Goal: Check status: Check status

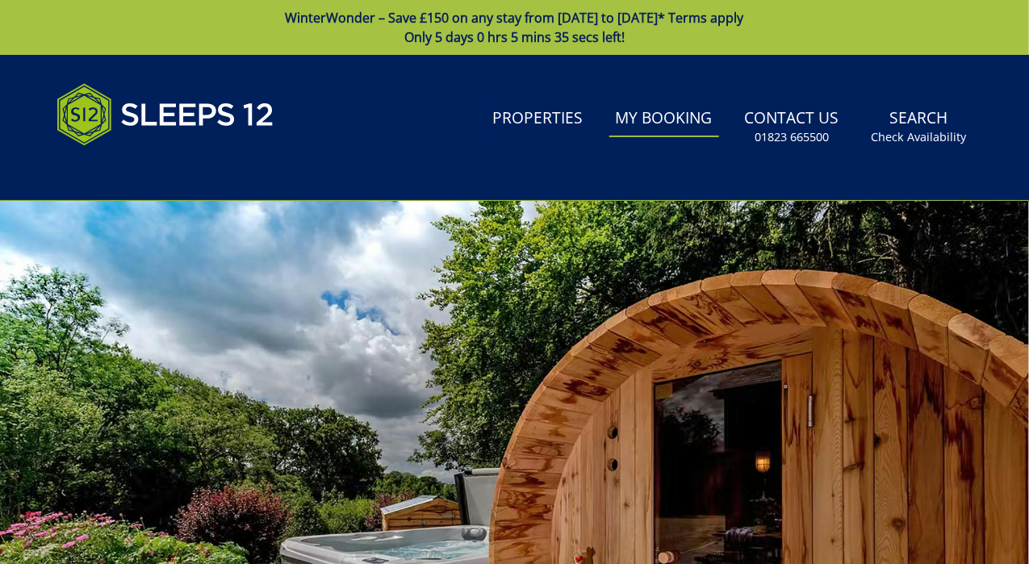
click at [654, 122] on link "My Booking" at bounding box center [665, 119] width 110 height 36
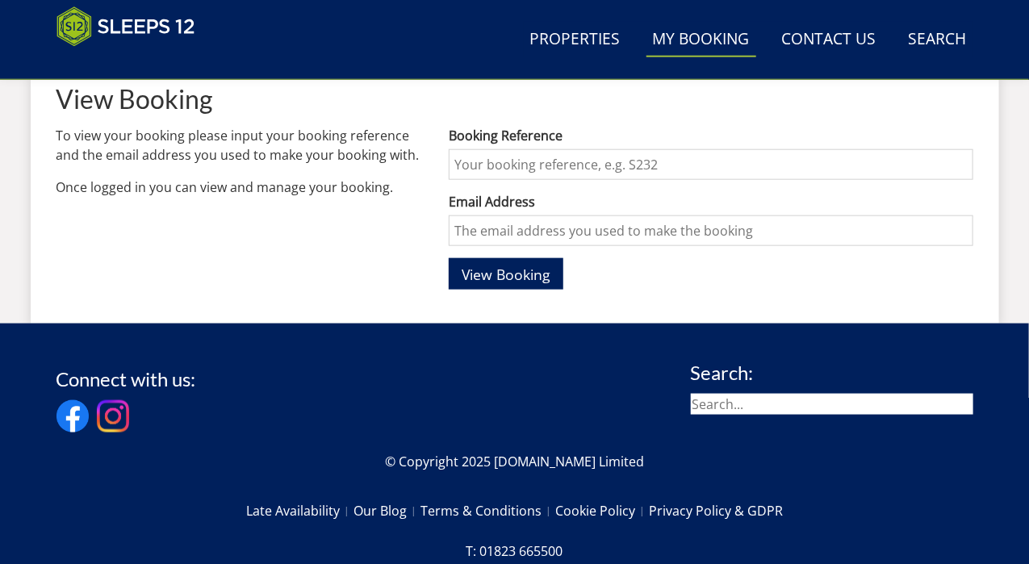
scroll to position [631, 0]
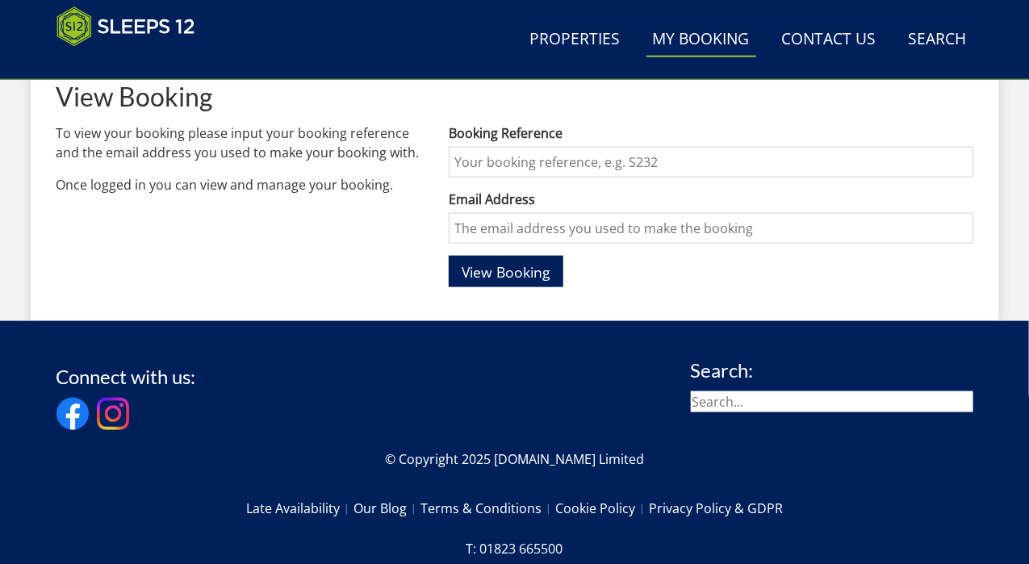
click at [506, 213] on input "Email Address" at bounding box center [711, 228] width 524 height 31
type input "chloebnunn@gmail.com"
click at [527, 270] on span "View Booking" at bounding box center [506, 271] width 89 height 19
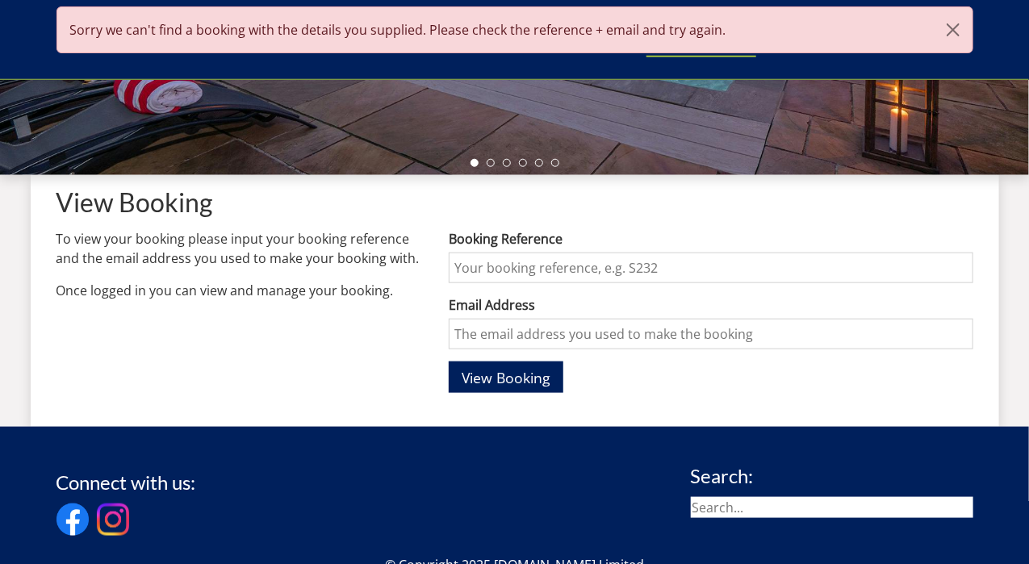
scroll to position [524, 0]
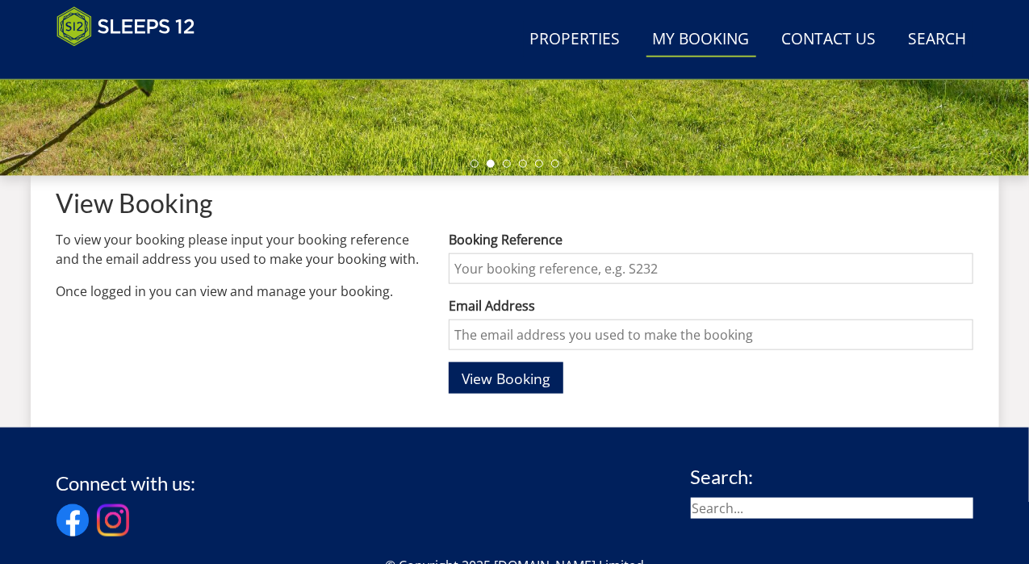
click at [652, 258] on input "Booking Reference" at bounding box center [711, 269] width 524 height 31
type input "s48103"
click at [615, 320] on input "Email Address" at bounding box center [711, 335] width 524 height 31
type input "chloebnunn@gmail.com"
click at [537, 382] on span "View Booking" at bounding box center [506, 378] width 89 height 19
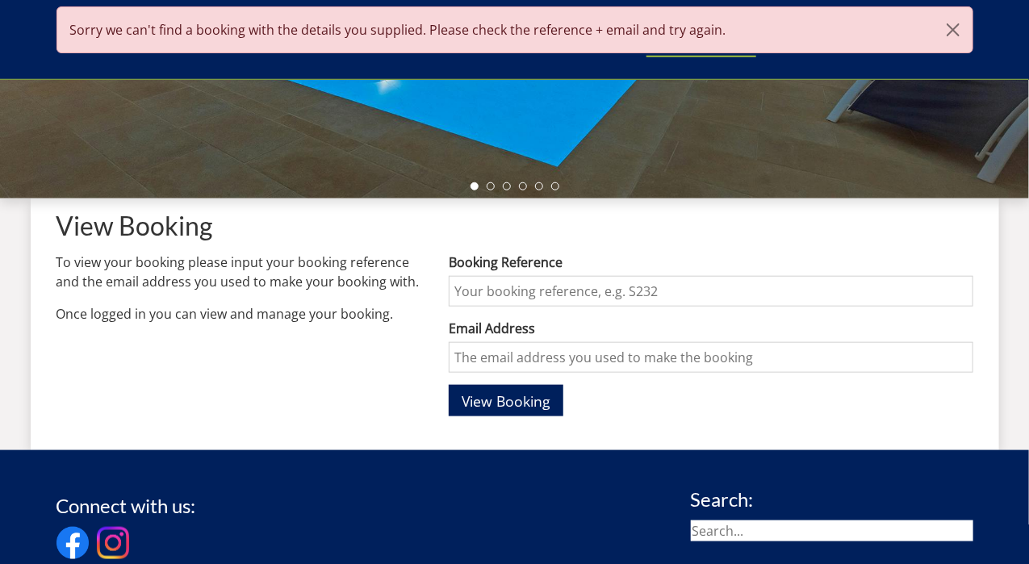
scroll to position [504, 0]
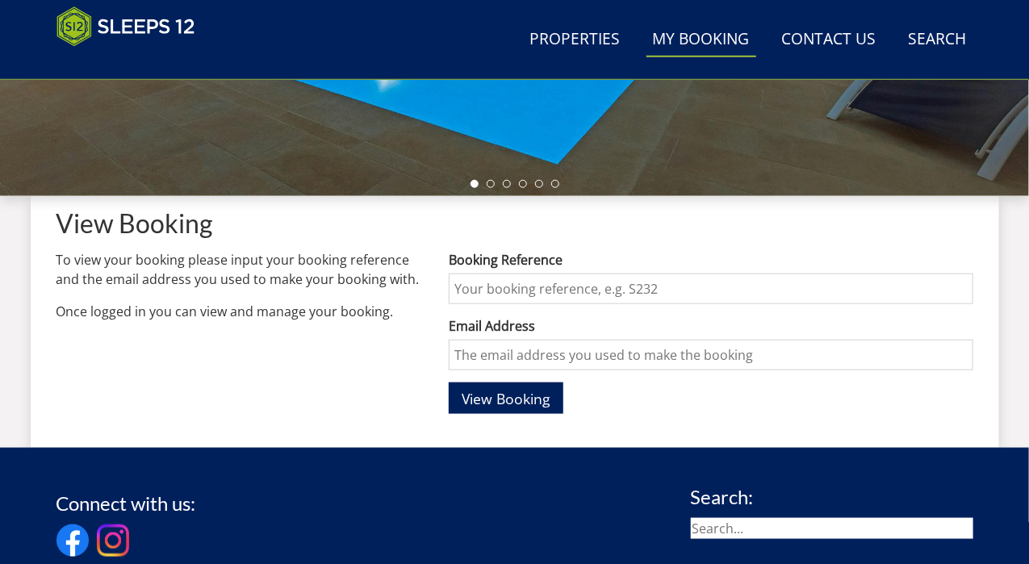
click at [595, 307] on form "Booking Reference Email Address View Booking" at bounding box center [711, 332] width 524 height 164
click at [602, 294] on input "Booking Reference" at bounding box center [711, 289] width 524 height 31
type input "S48103"
click at [524, 344] on input "Email Address" at bounding box center [711, 355] width 524 height 31
type input "chloebnunn@gmail.com"
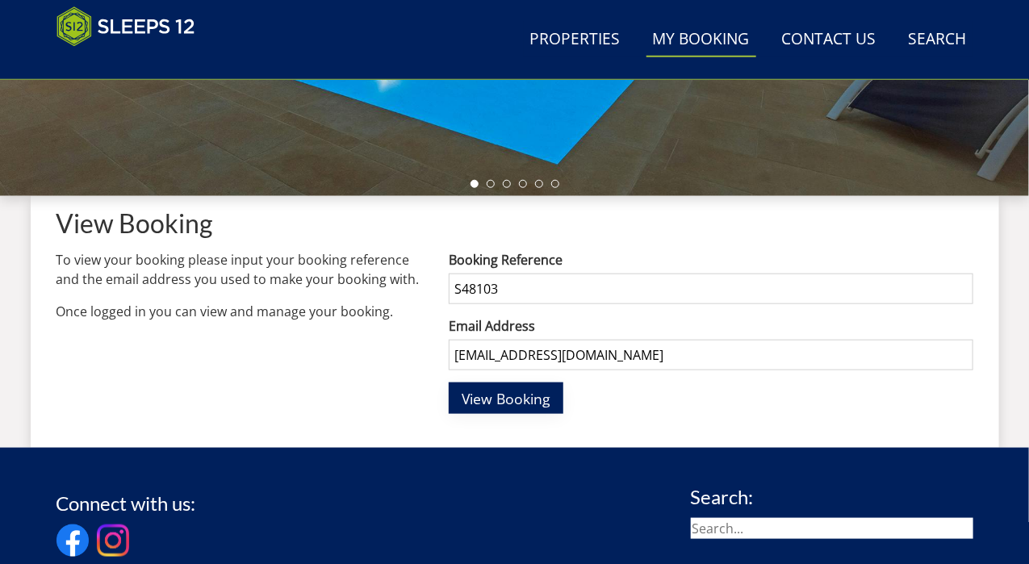
click at [489, 398] on span "View Booking" at bounding box center [506, 398] width 89 height 19
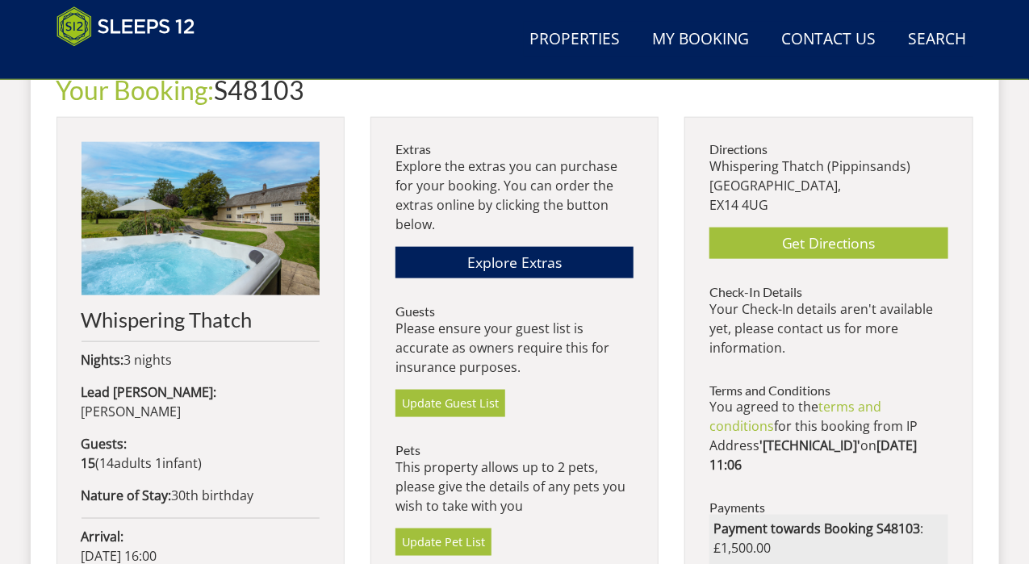
scroll to position [638, 0]
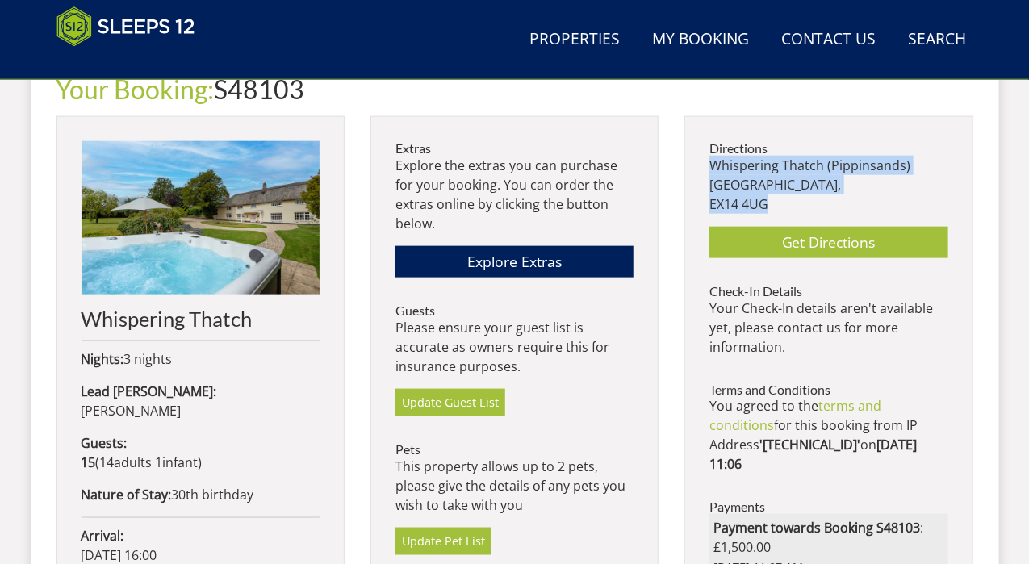
drag, startPoint x: 711, startPoint y: 162, endPoint x: 773, endPoint y: 195, distance: 70.4
click at [773, 195] on p "Whispering Thatch (Pippinsands) Devon, EX14 4UG" at bounding box center [829, 185] width 238 height 58
copy p "Whispering Thatch (Pippinsands) Devon, EX14 4UG"
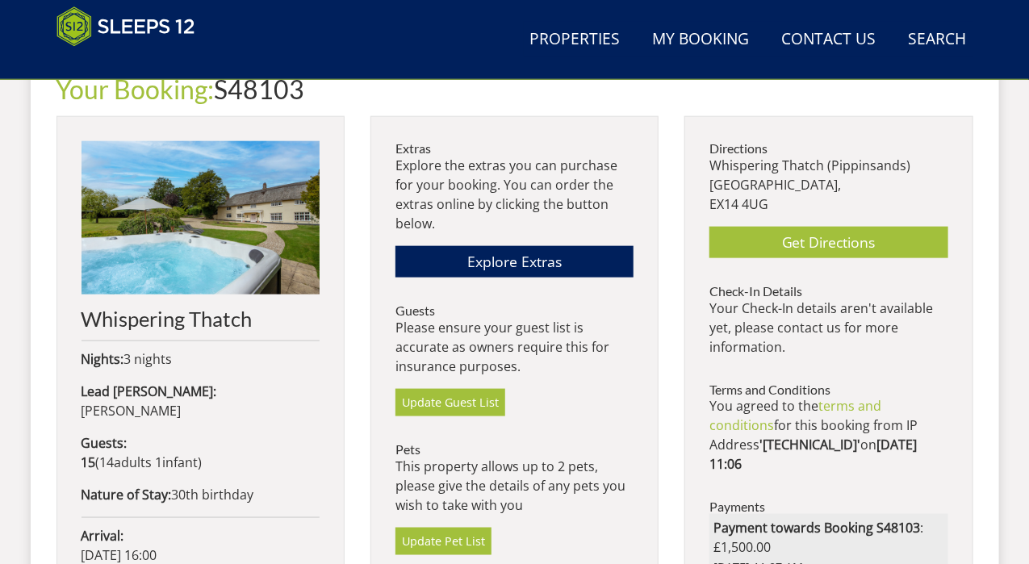
click at [691, 152] on div "Directions Whispering Thatch (Pippinsands) Devon, EX14 4UG Get Directions Check…" at bounding box center [829, 364] width 288 height 497
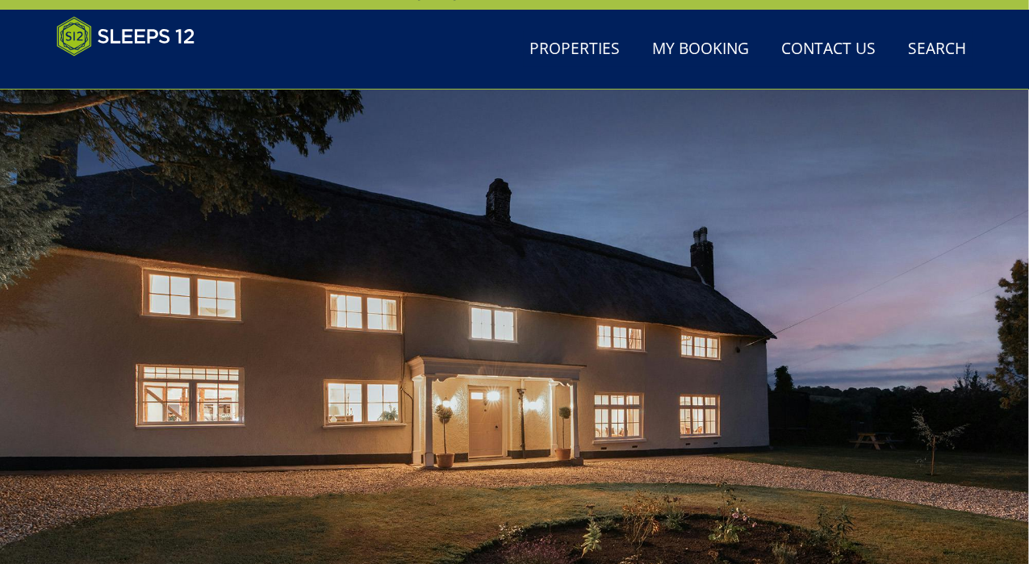
scroll to position [44, 0]
